Goal: Task Accomplishment & Management: Use online tool/utility

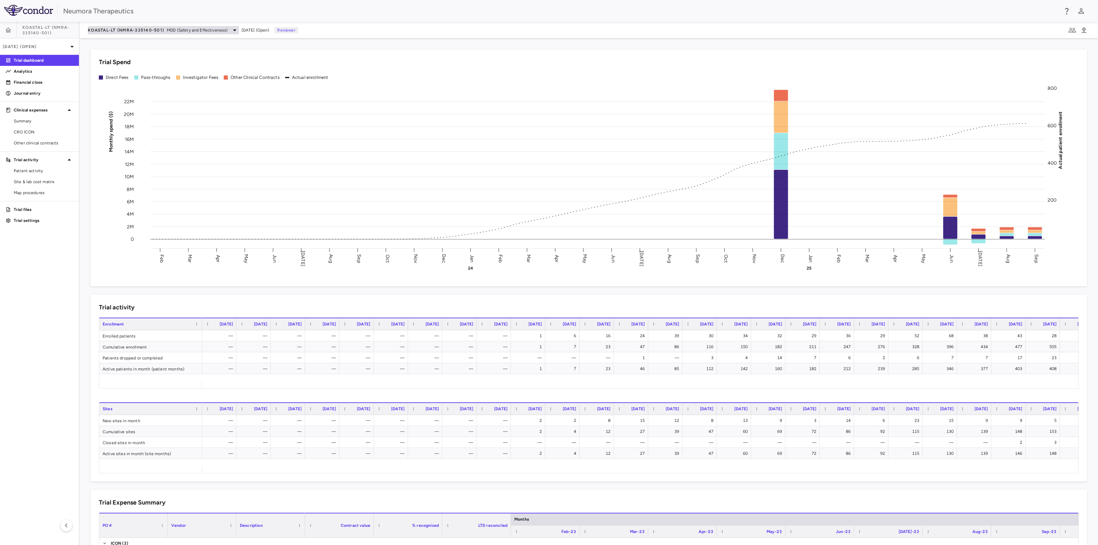
click at [158, 29] on span "KOASTAL-LT (NMRA-335140-501)" at bounding box center [126, 29] width 76 height 5
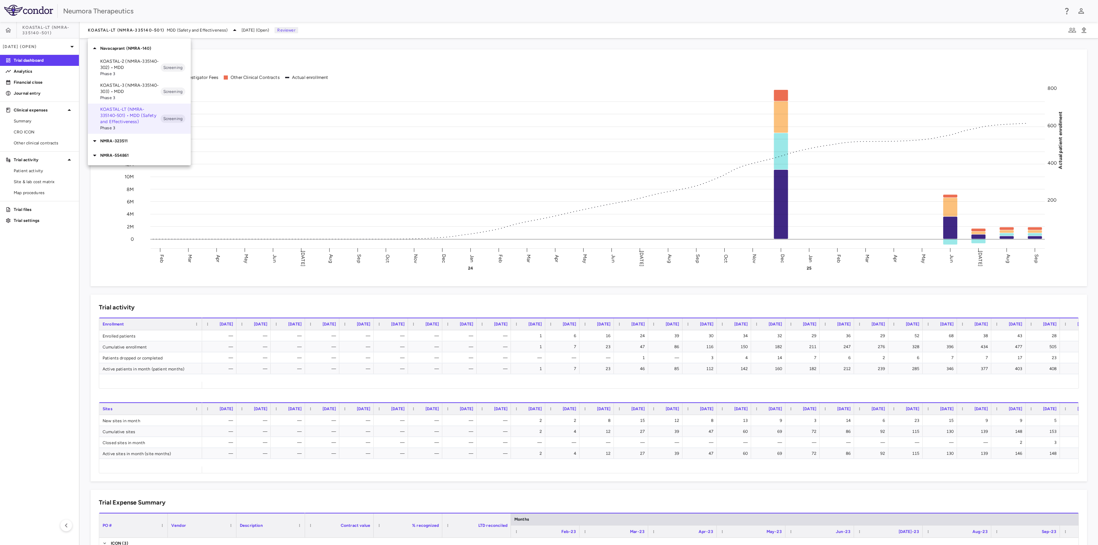
click at [128, 153] on p "NMRA-554861" at bounding box center [145, 155] width 91 height 6
drag, startPoint x: 115, startPoint y: 170, endPoint x: 121, endPoint y: 169, distance: 6.3
click at [115, 169] on p "NMRA‐554861‐101 • [MEDICAL_DATA]" at bounding box center [130, 171] width 60 height 12
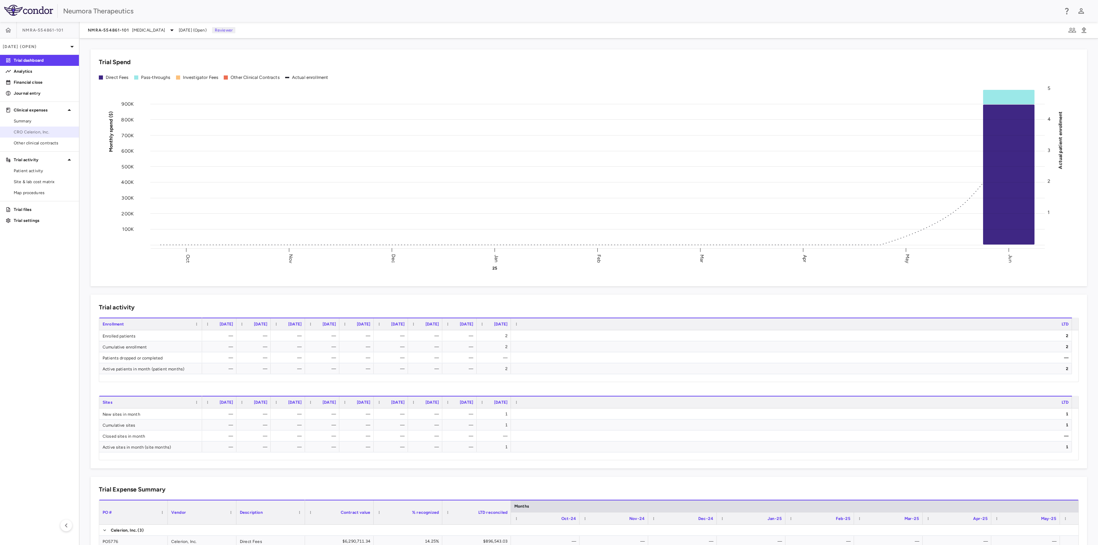
click at [21, 128] on link "CRO Celerion, Inc." at bounding box center [39, 132] width 79 height 10
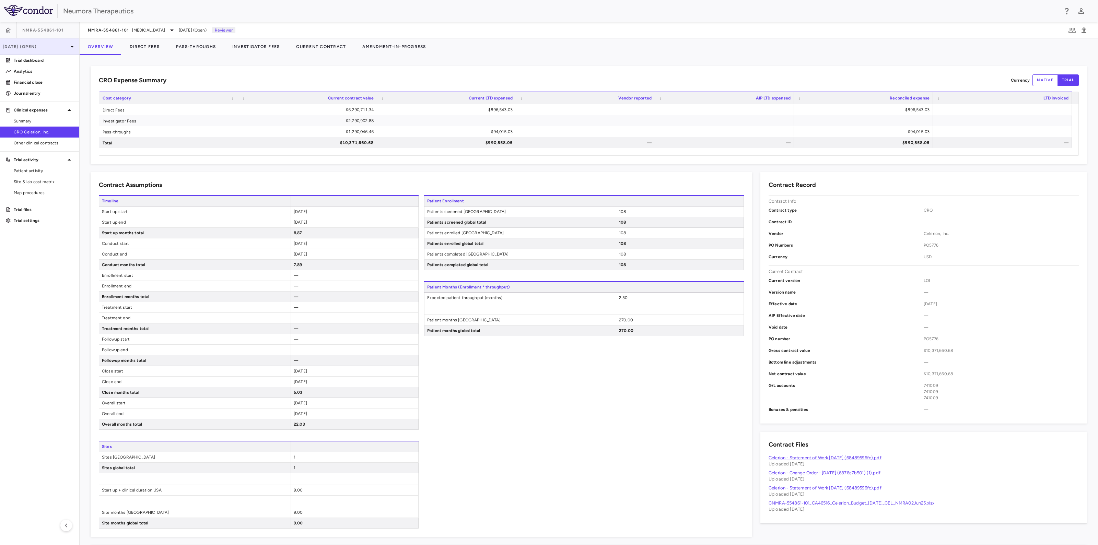
click at [70, 45] on icon at bounding box center [72, 47] width 8 height 8
click at [28, 114] on div "[DATE]" at bounding box center [18, 113] width 25 height 8
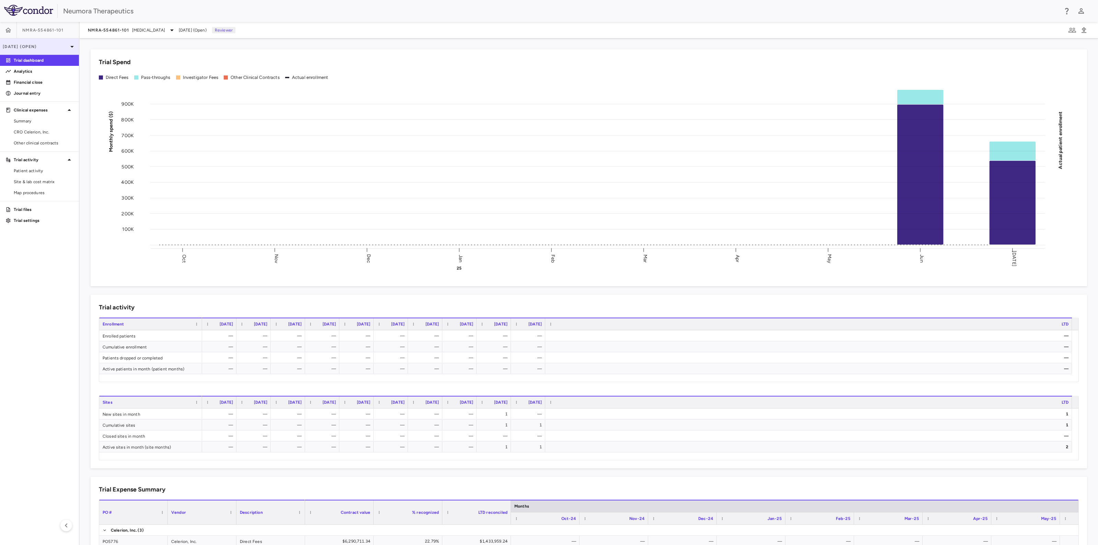
click at [70, 45] on icon at bounding box center [72, 47] width 8 height 8
click at [38, 81] on div "[DATE] Open" at bounding box center [39, 80] width 78 height 16
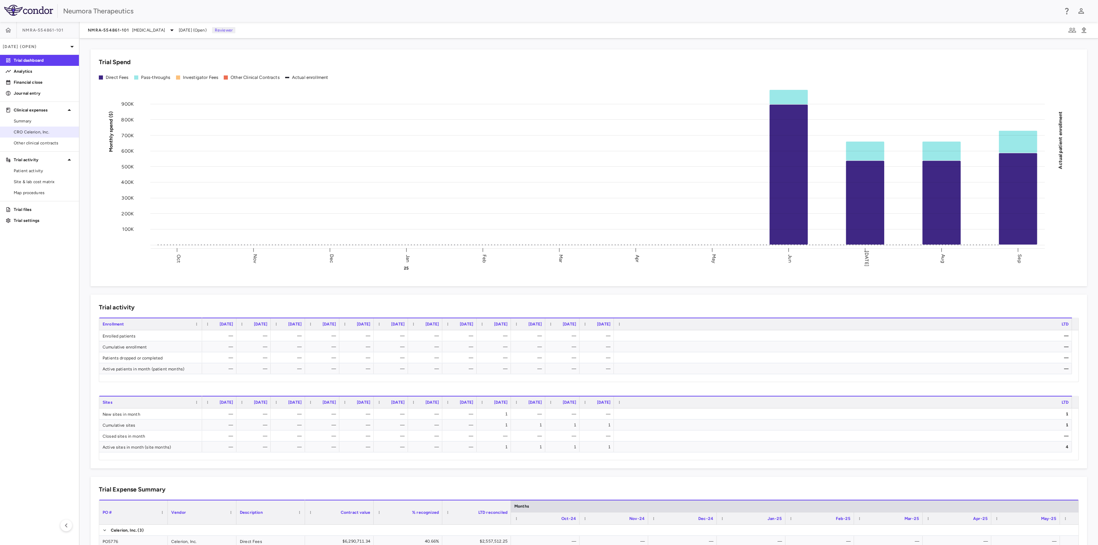
drag, startPoint x: 19, startPoint y: 133, endPoint x: 23, endPoint y: 133, distance: 4.8
click at [18, 133] on span "CRO Celerion, Inc." at bounding box center [44, 132] width 60 height 6
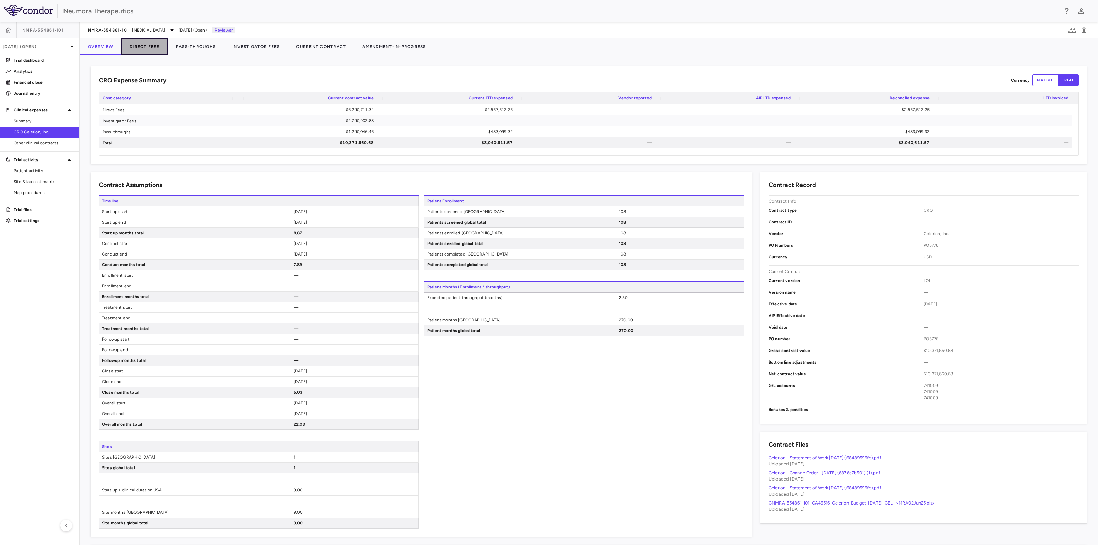
click at [146, 45] on button "Direct Fees" at bounding box center [144, 46] width 46 height 16
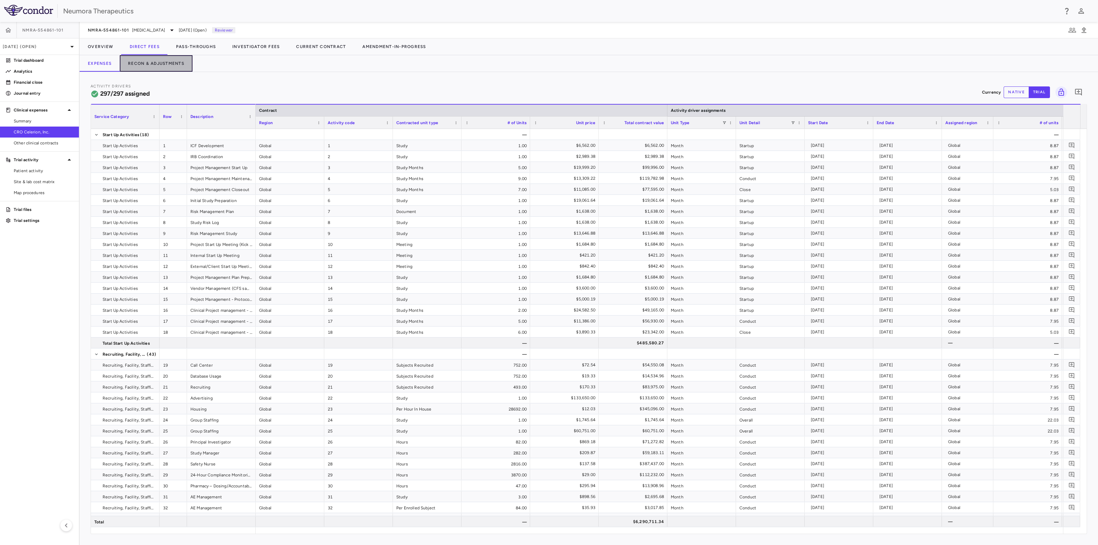
drag, startPoint x: 143, startPoint y: 63, endPoint x: 122, endPoint y: 81, distance: 27.5
click at [143, 63] on button "Recon & Adjustments" at bounding box center [156, 63] width 73 height 16
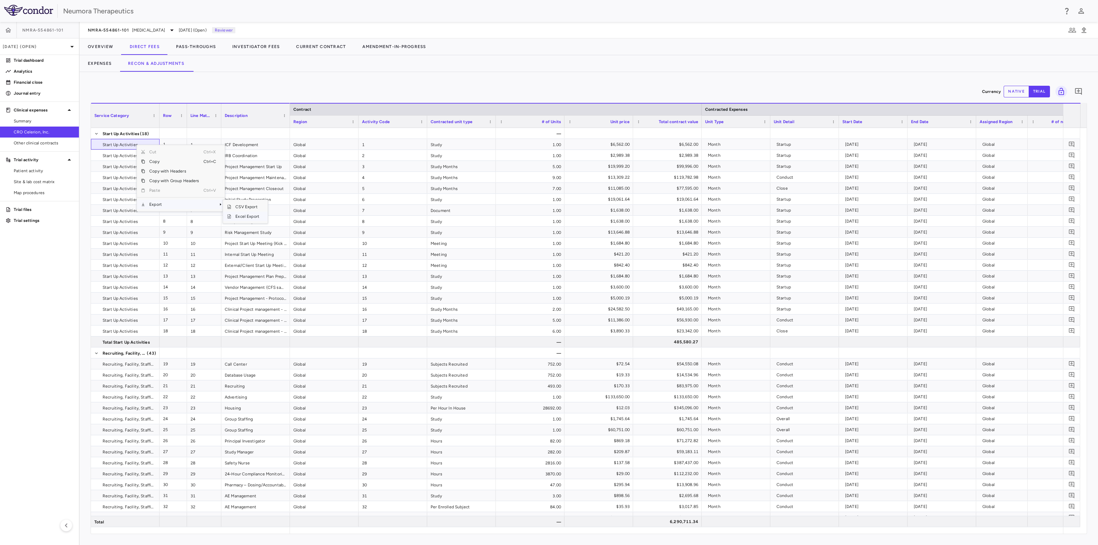
click at [242, 215] on span "Excel Export" at bounding box center [247, 217] width 32 height 10
click at [99, 42] on button "Overview" at bounding box center [101, 46] width 42 height 16
